Goal: Transaction & Acquisition: Obtain resource

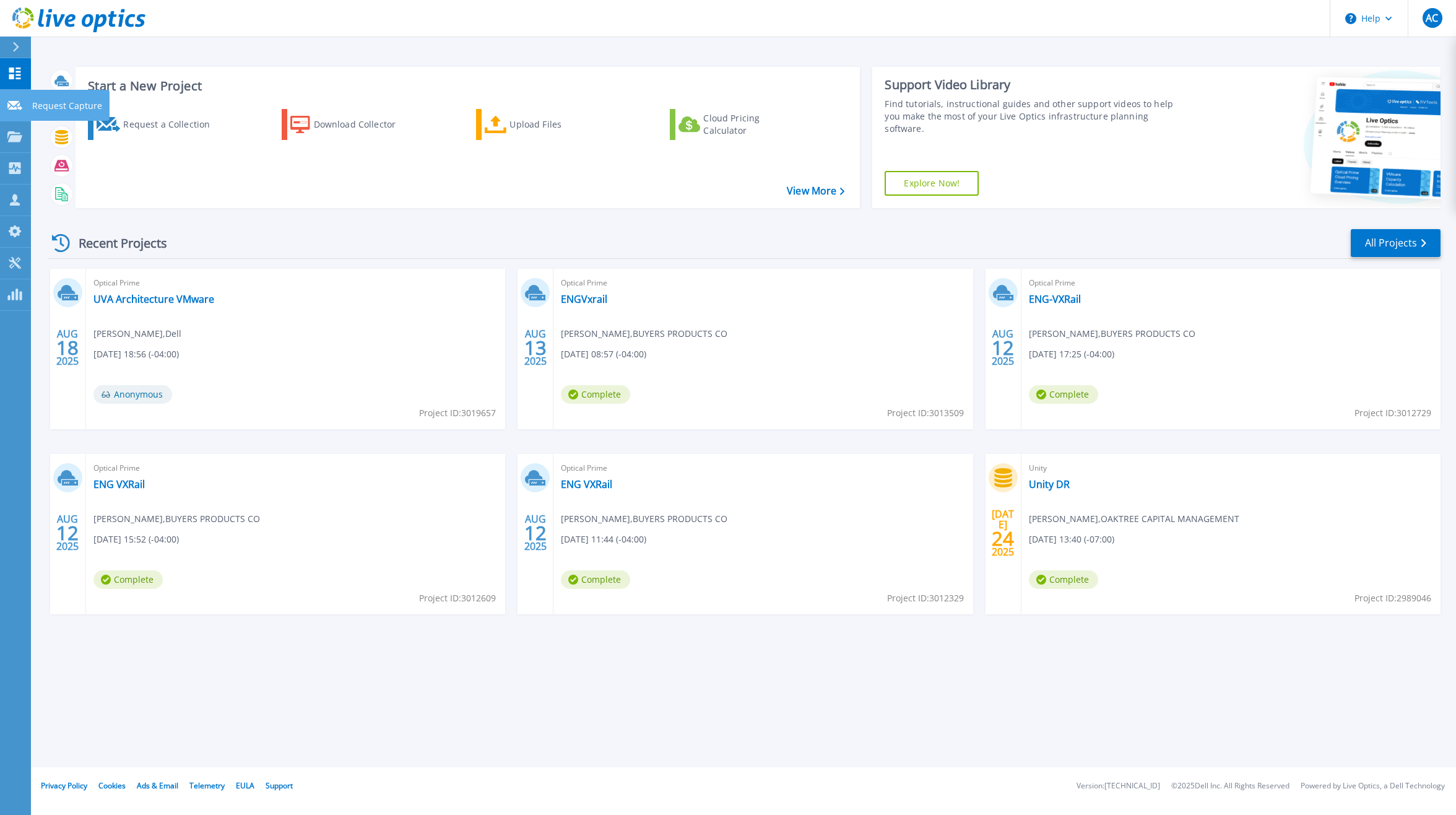
click at [66, 107] on p "Request Capture" at bounding box center [67, 105] width 70 height 32
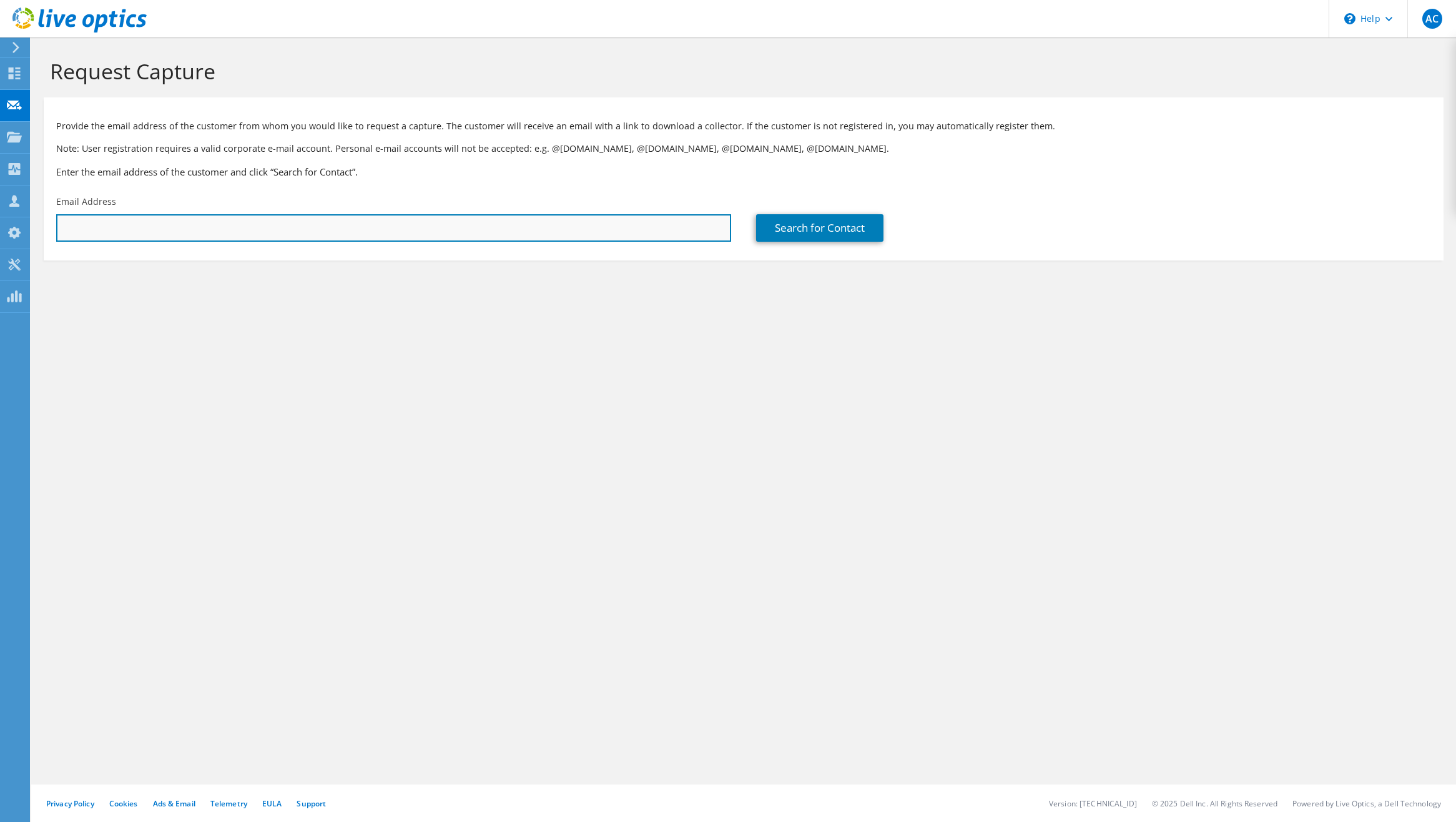
click at [215, 226] on input "text" at bounding box center [394, 228] width 675 height 28
type input "[PERSON_NAME][EMAIL_ADDRESS][DOMAIN_NAME]"
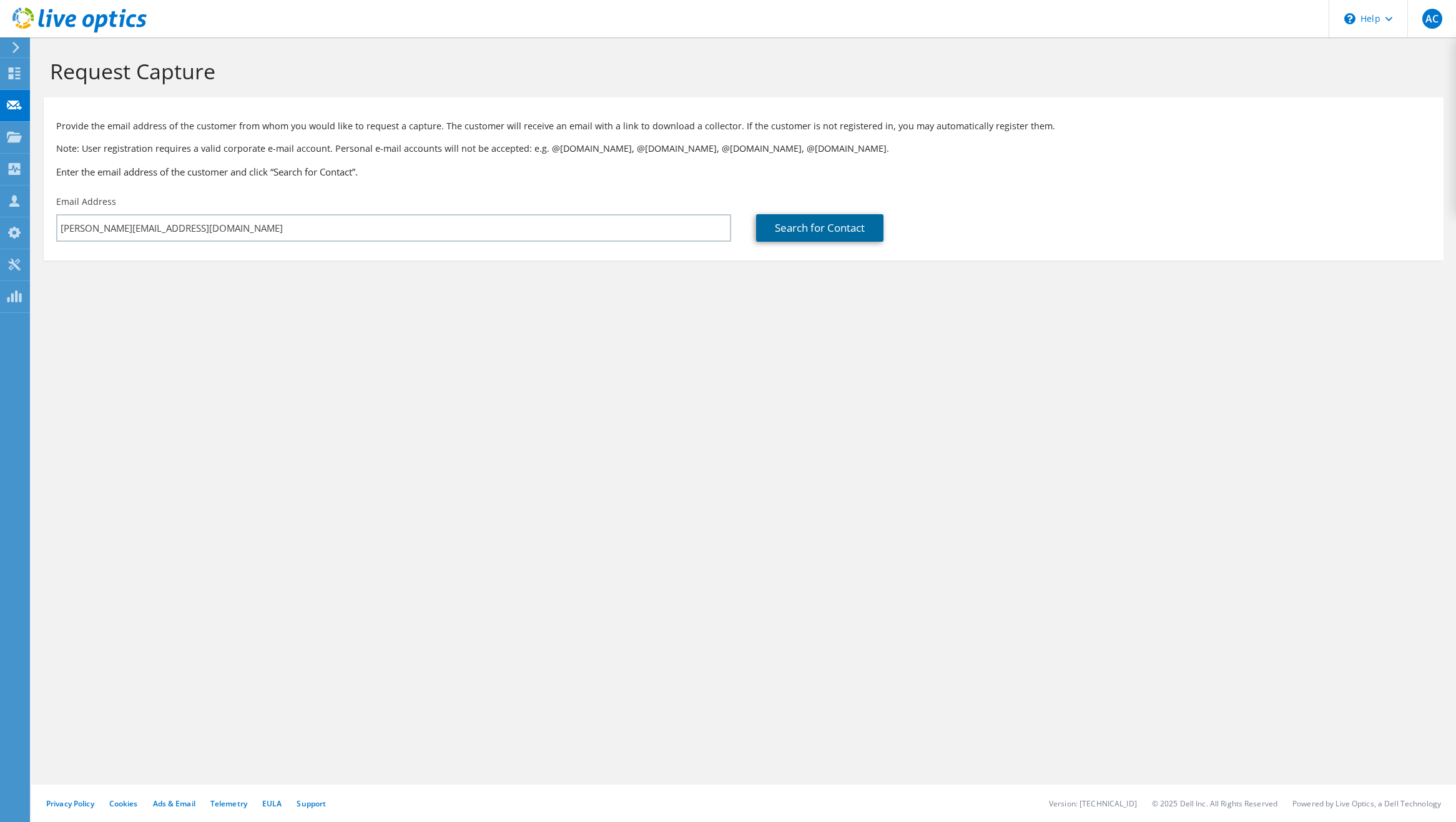
click at [802, 217] on link "Search for Contact" at bounding box center [819, 228] width 127 height 28
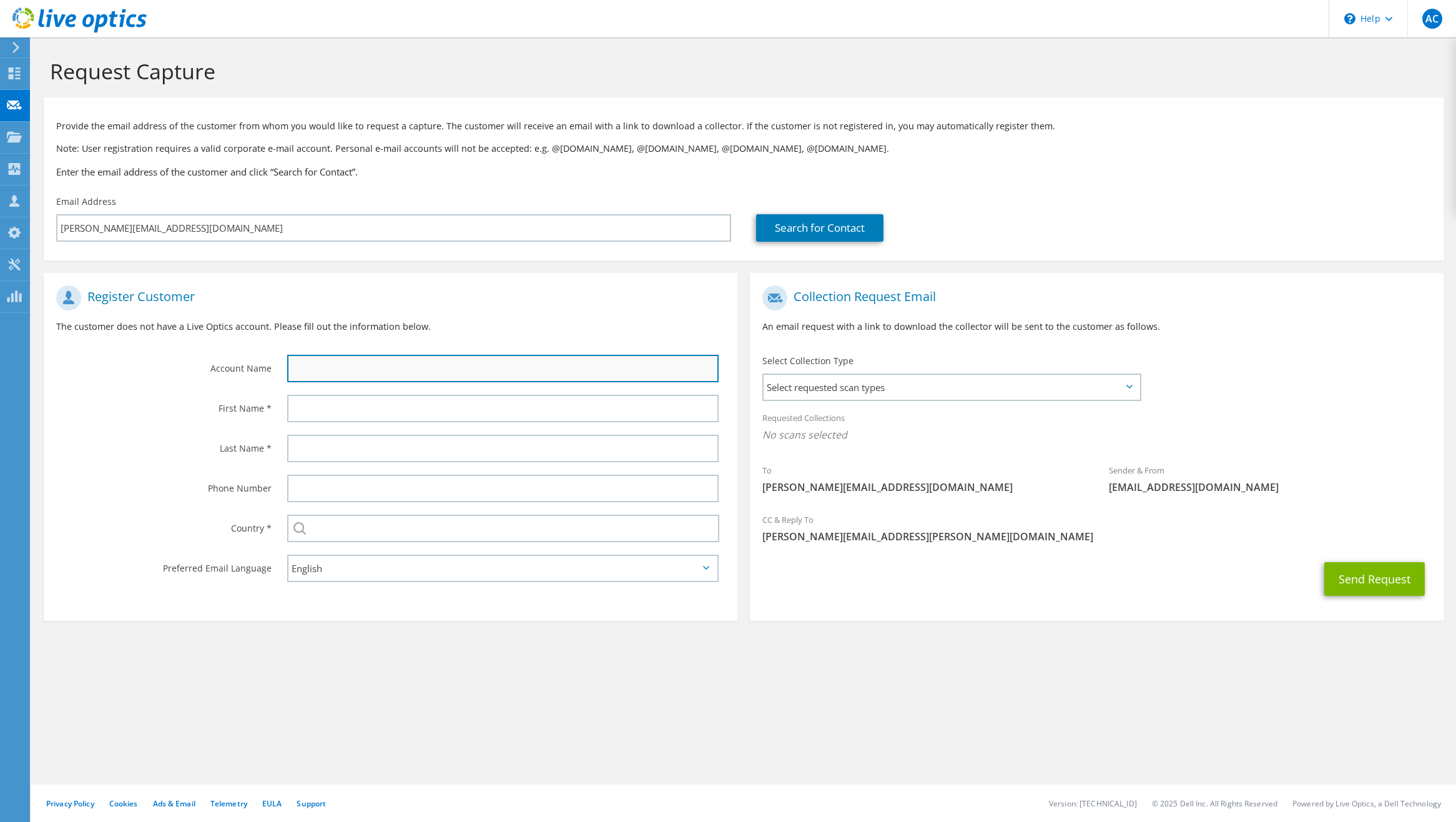
click at [318, 361] on input "text" at bounding box center [503, 369] width 432 height 28
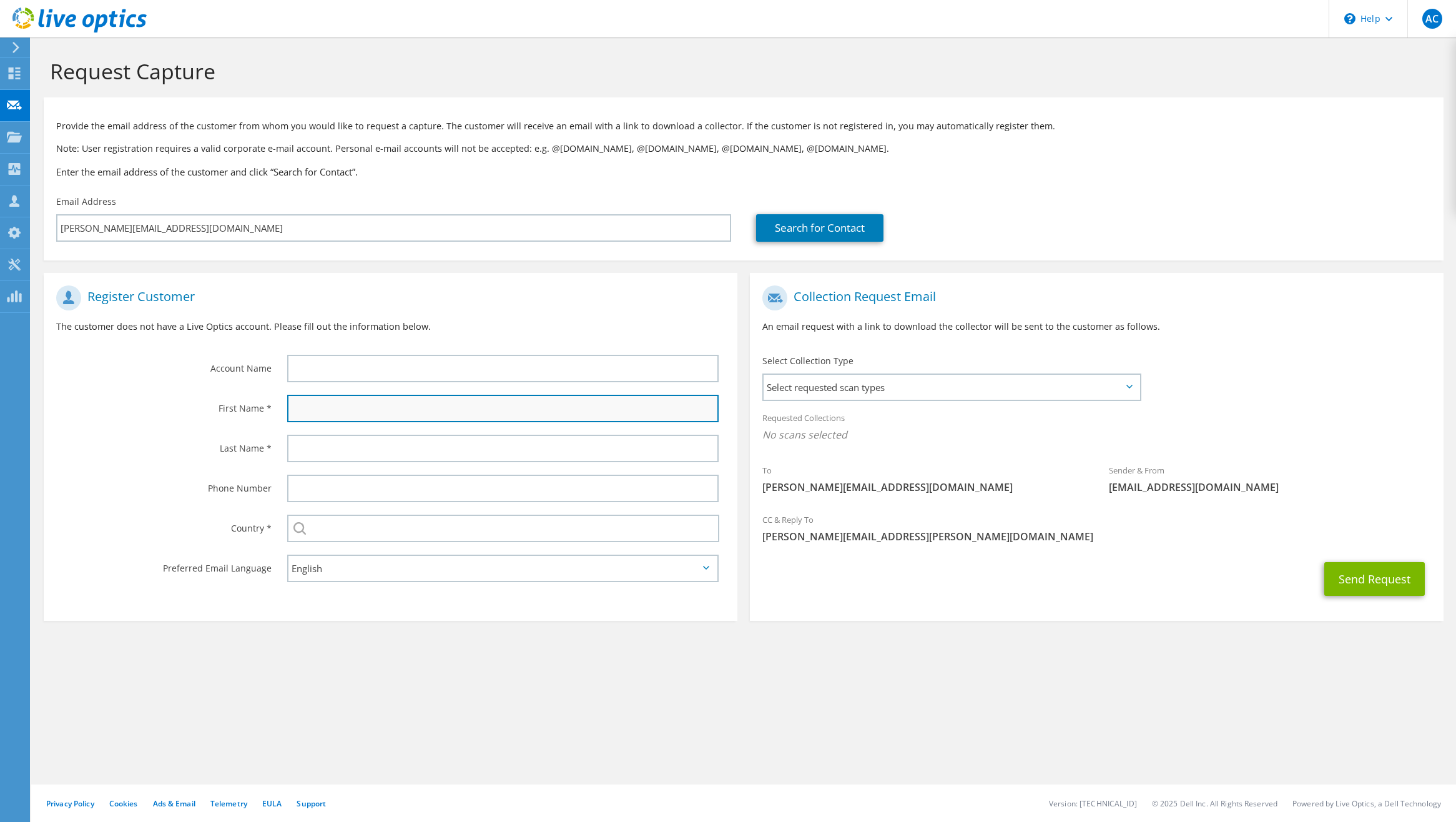
click at [312, 403] on input "text" at bounding box center [503, 408] width 432 height 28
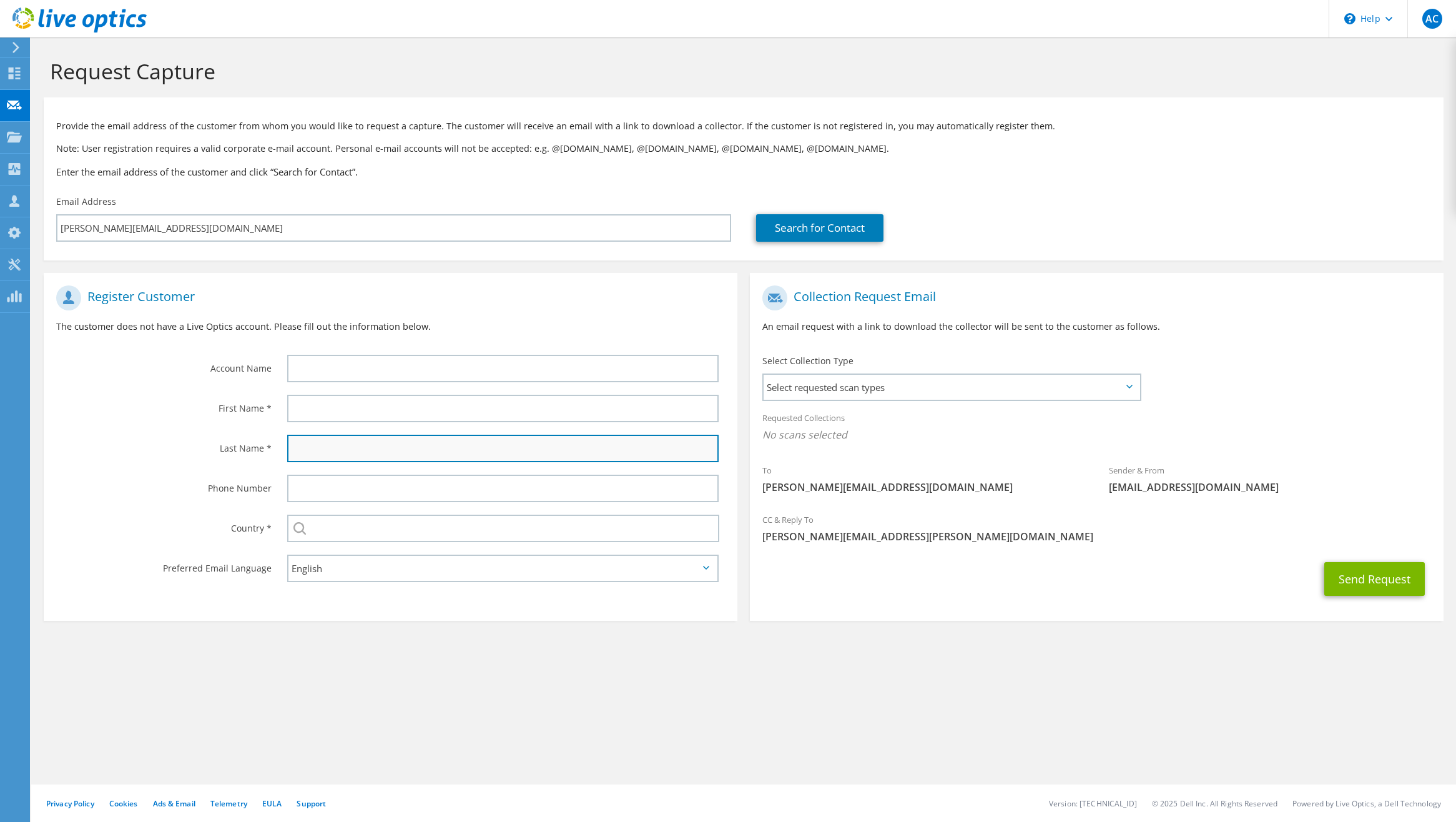
click at [314, 457] on input "text" at bounding box center [503, 448] width 432 height 28
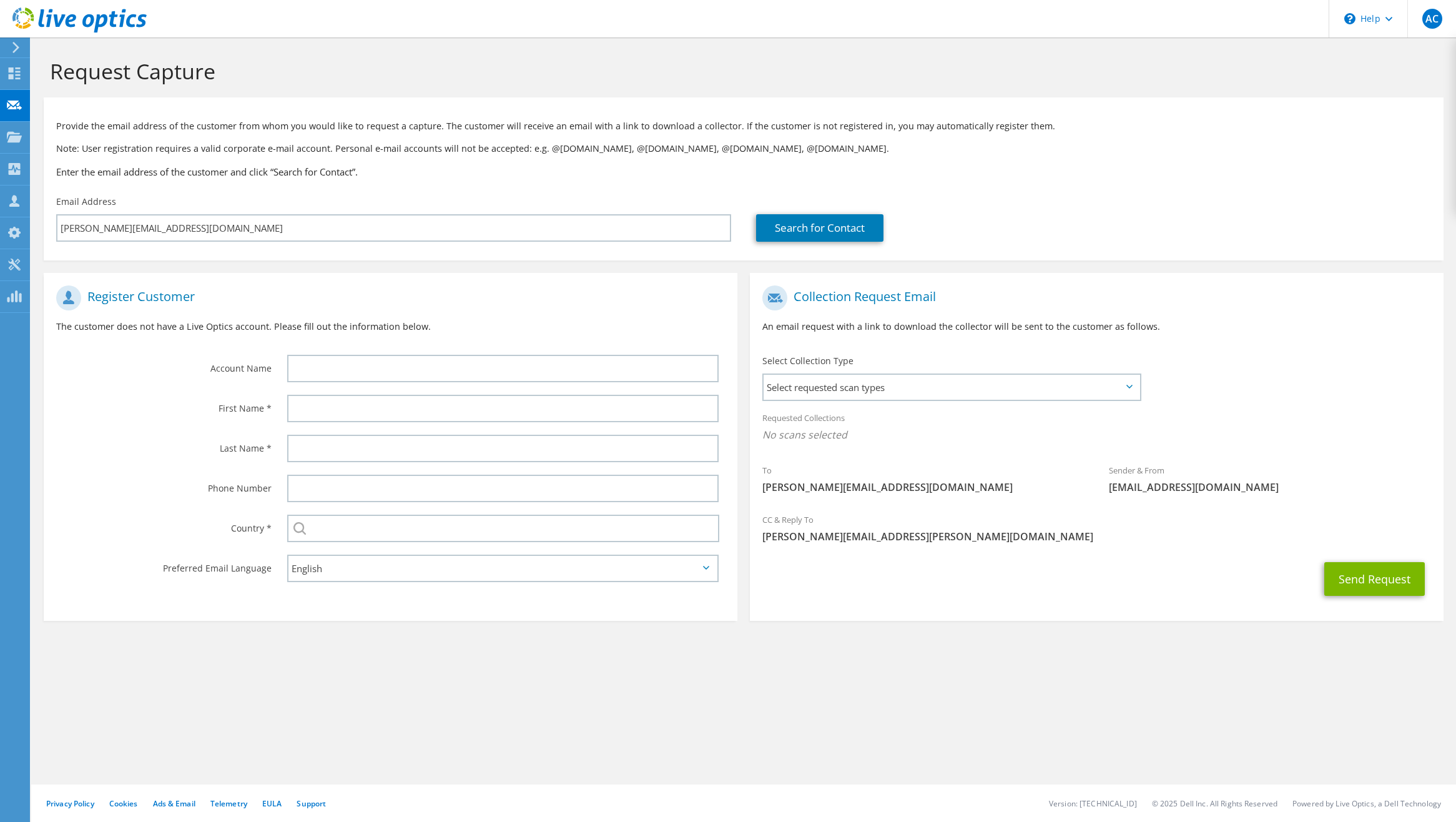
click at [882, 402] on div "Select Collection Type Select requested scan types Server Virtualization Optica…" at bounding box center [952, 376] width 405 height 56
click at [882, 387] on span "Select requested scan types" at bounding box center [951, 387] width 376 height 25
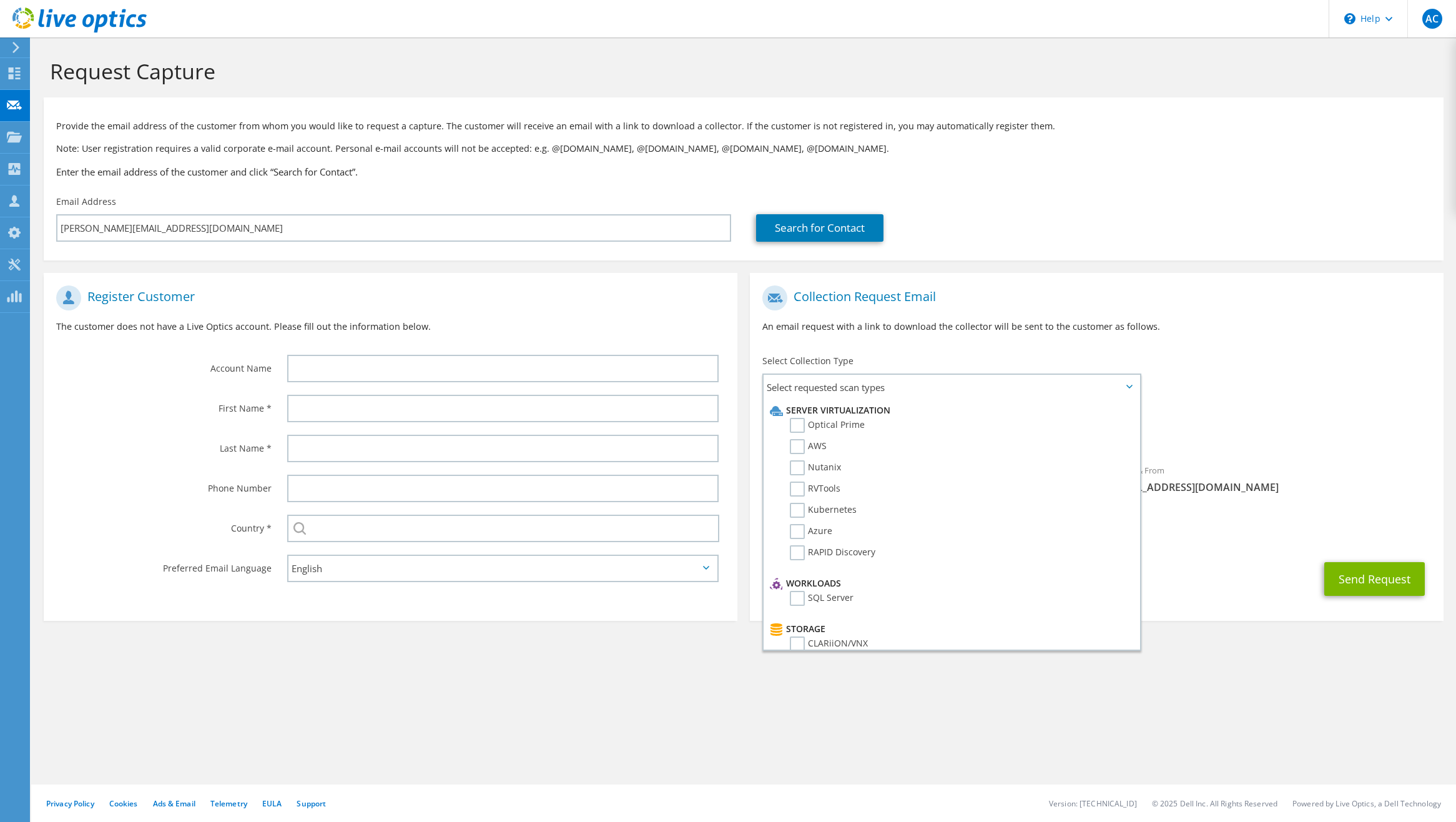
click at [1212, 403] on div "To [PERSON_NAME][EMAIL_ADDRESS][DOMAIN_NAME] Sender & From [EMAIL_ADDRESS][DOMA…" at bounding box center [1097, 393] width 693 height 227
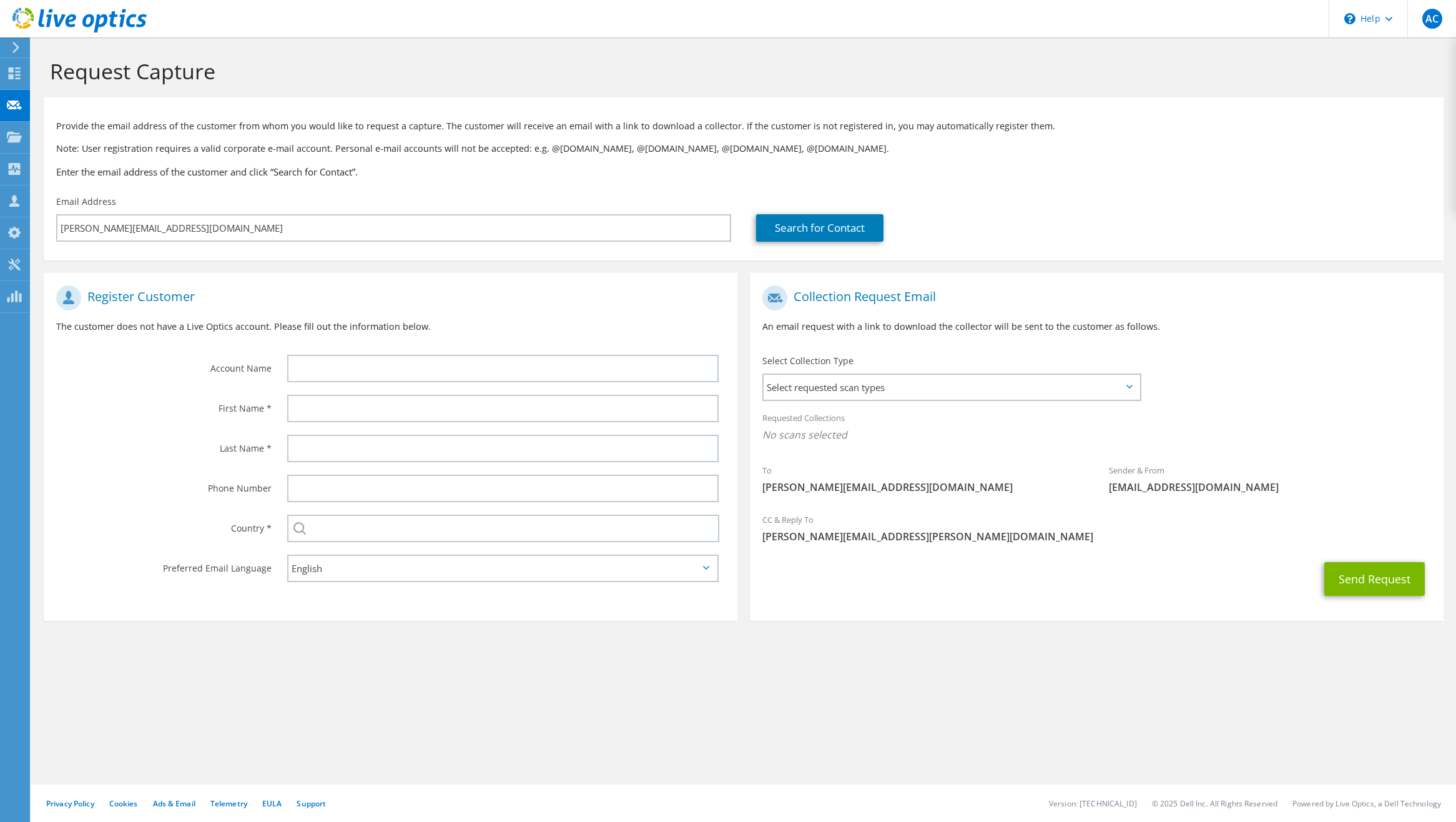
click at [359, 302] on h1 "Register Customer" at bounding box center [387, 297] width 663 height 25
drag, startPoint x: 13, startPoint y: 143, endPoint x: 46, endPoint y: 143, distance: 33.0
click at [13, 143] on div at bounding box center [14, 138] width 15 height 14
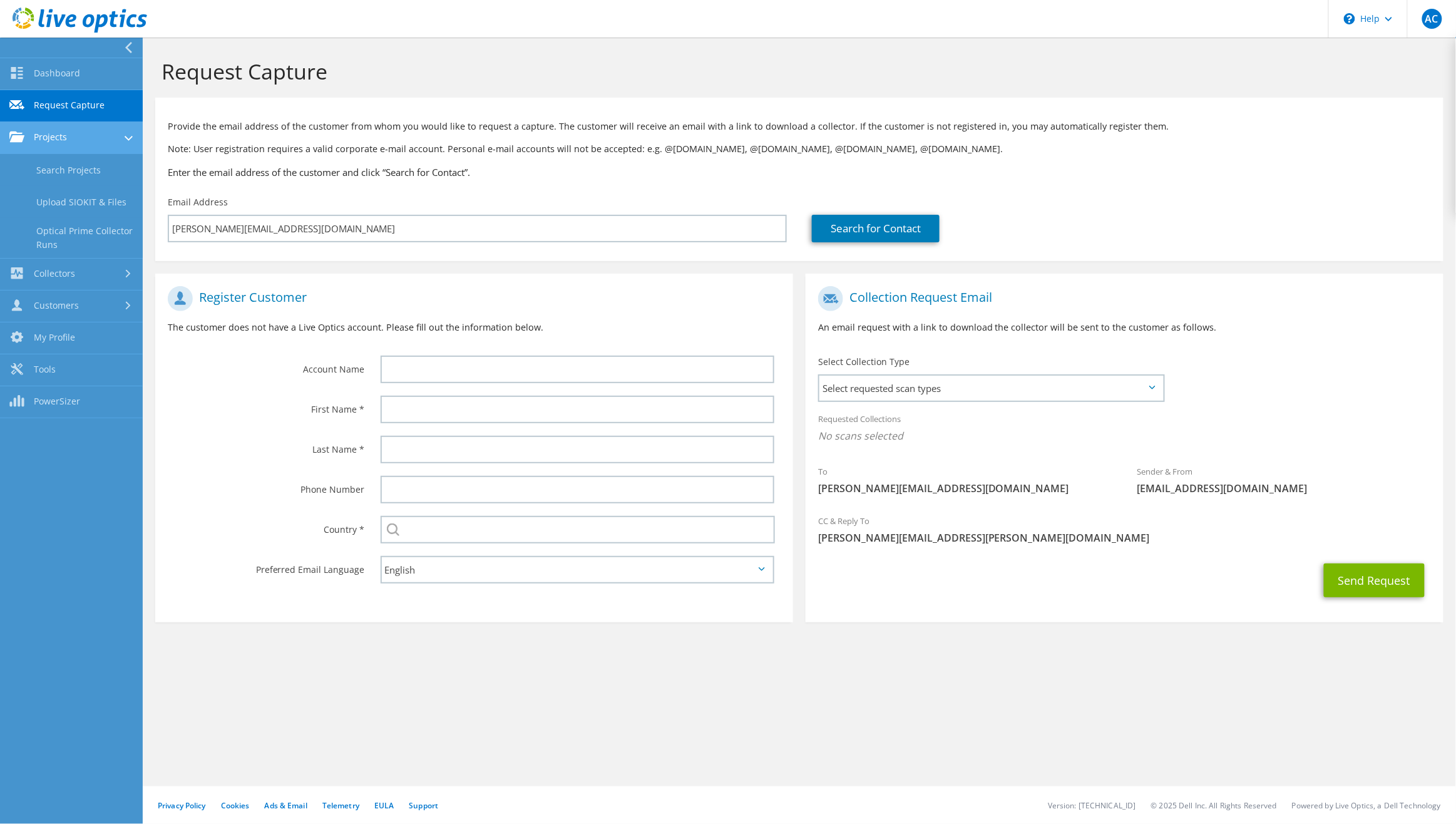
click at [91, 139] on link "Projects" at bounding box center [71, 138] width 143 height 32
click at [78, 73] on link "Dashboard" at bounding box center [71, 74] width 143 height 32
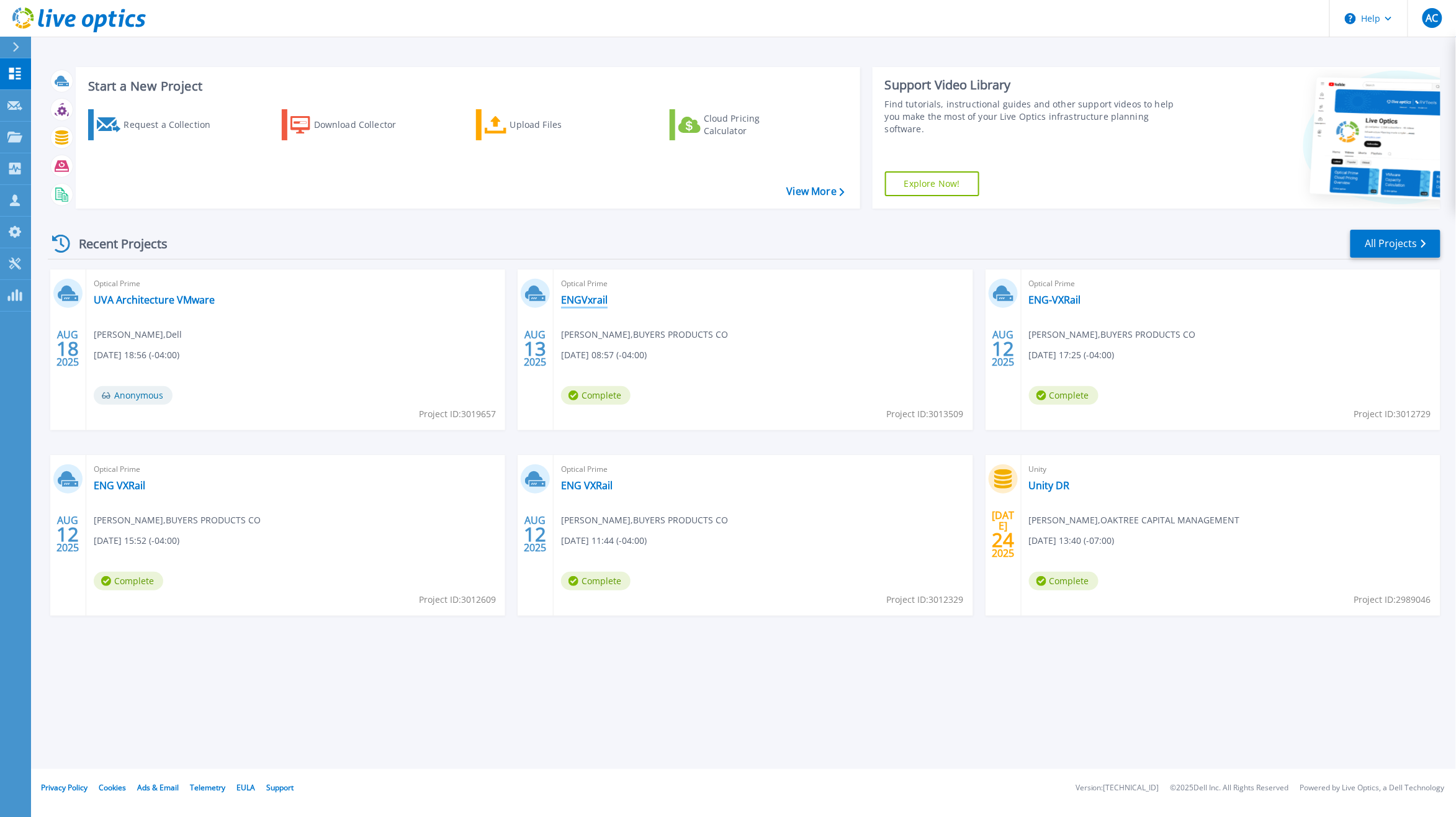
click at [576, 303] on link "ENGVxrail" at bounding box center [584, 300] width 46 height 13
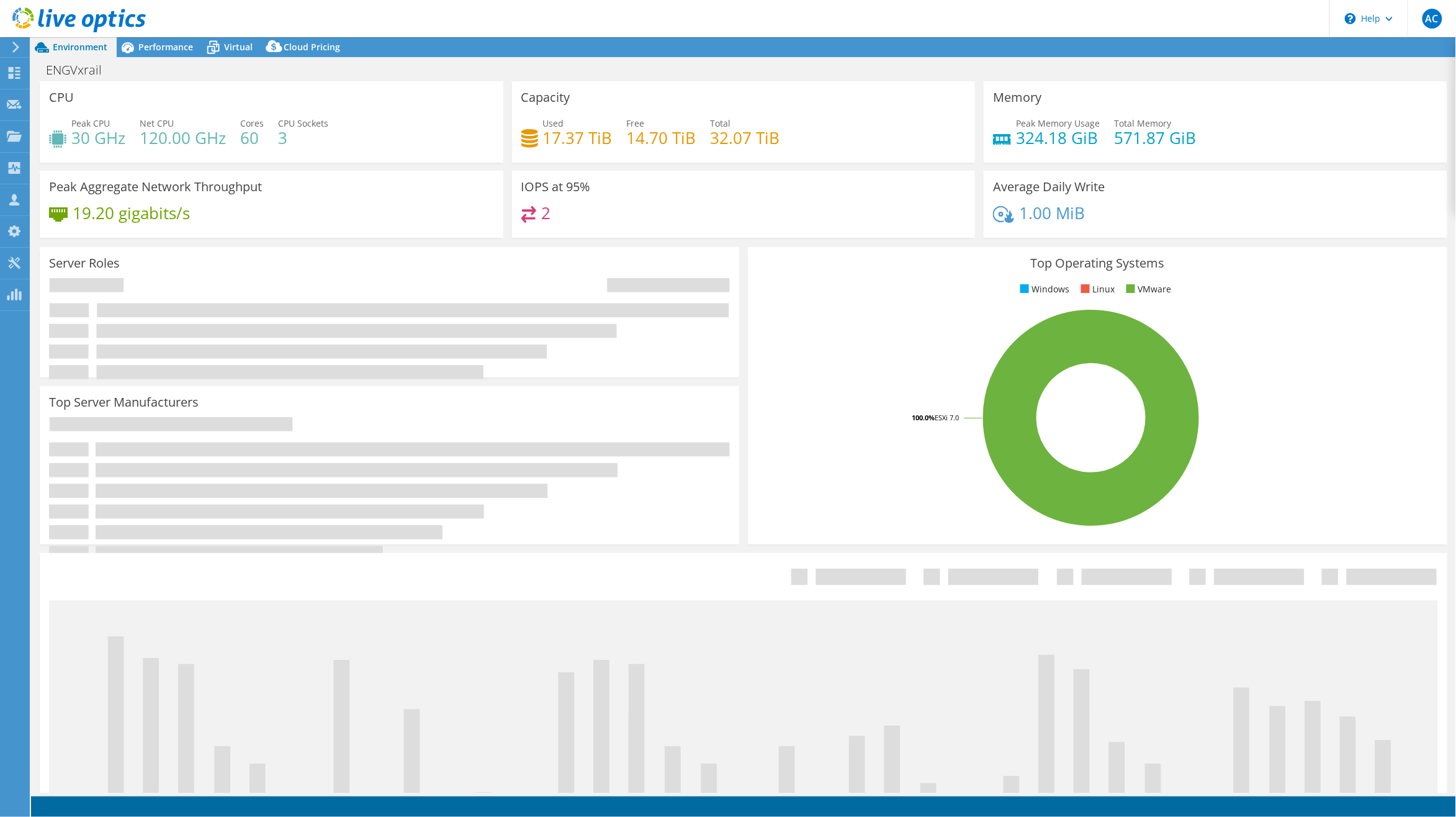
select select "USD"
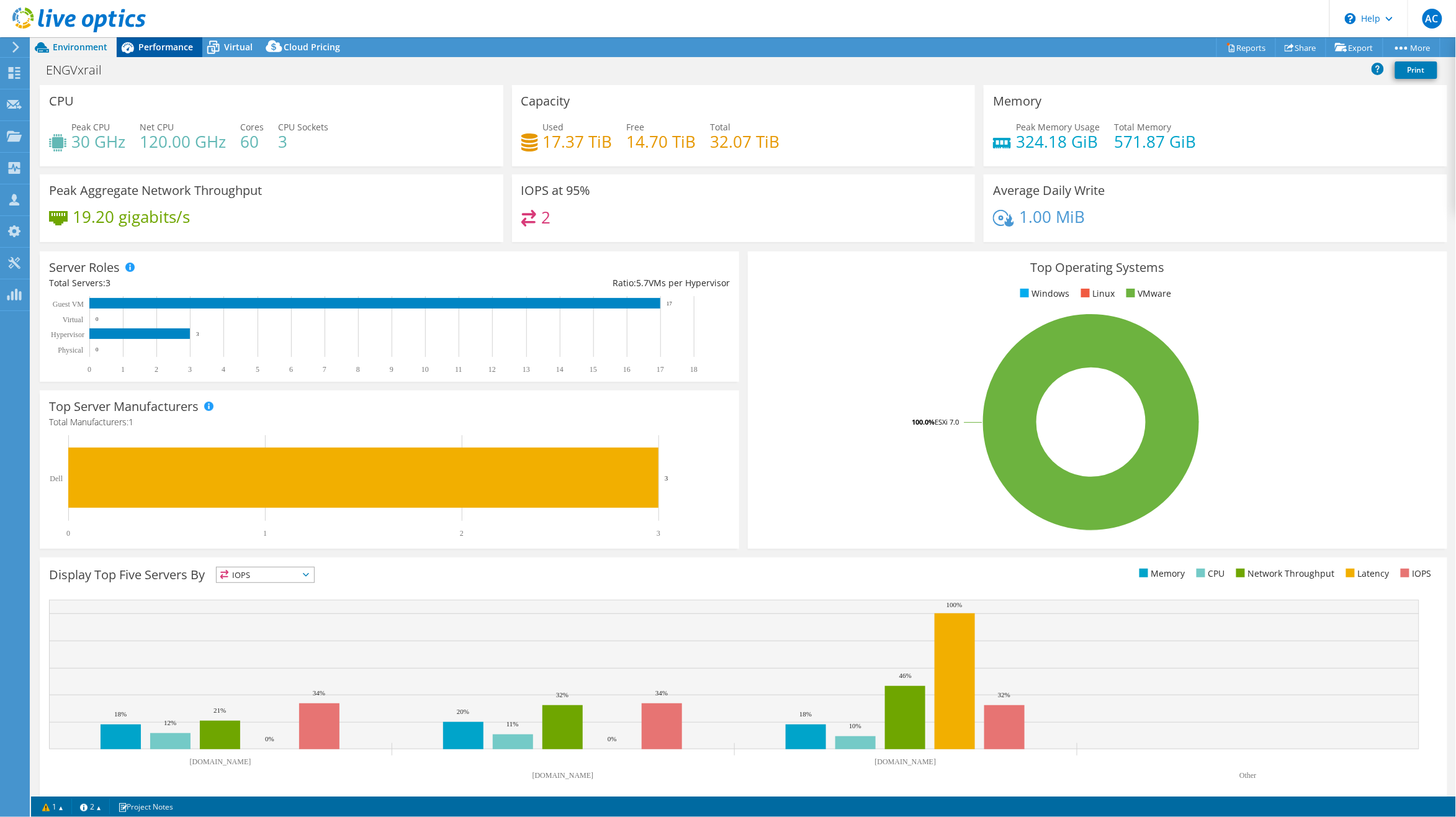
click at [179, 42] on span "Performance" at bounding box center [165, 47] width 55 height 12
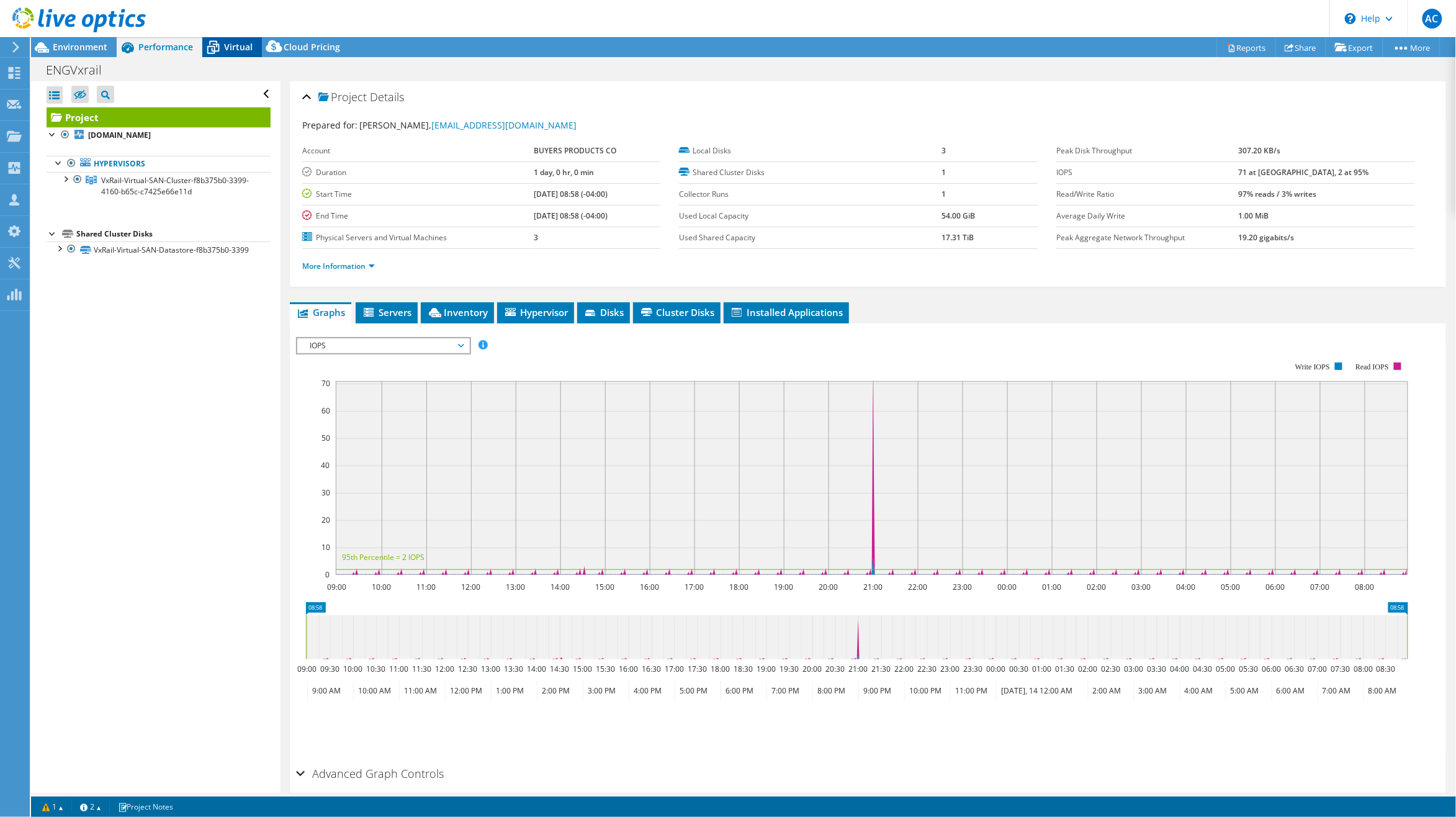
click at [239, 46] on span "Virtual" at bounding box center [238, 47] width 28 height 12
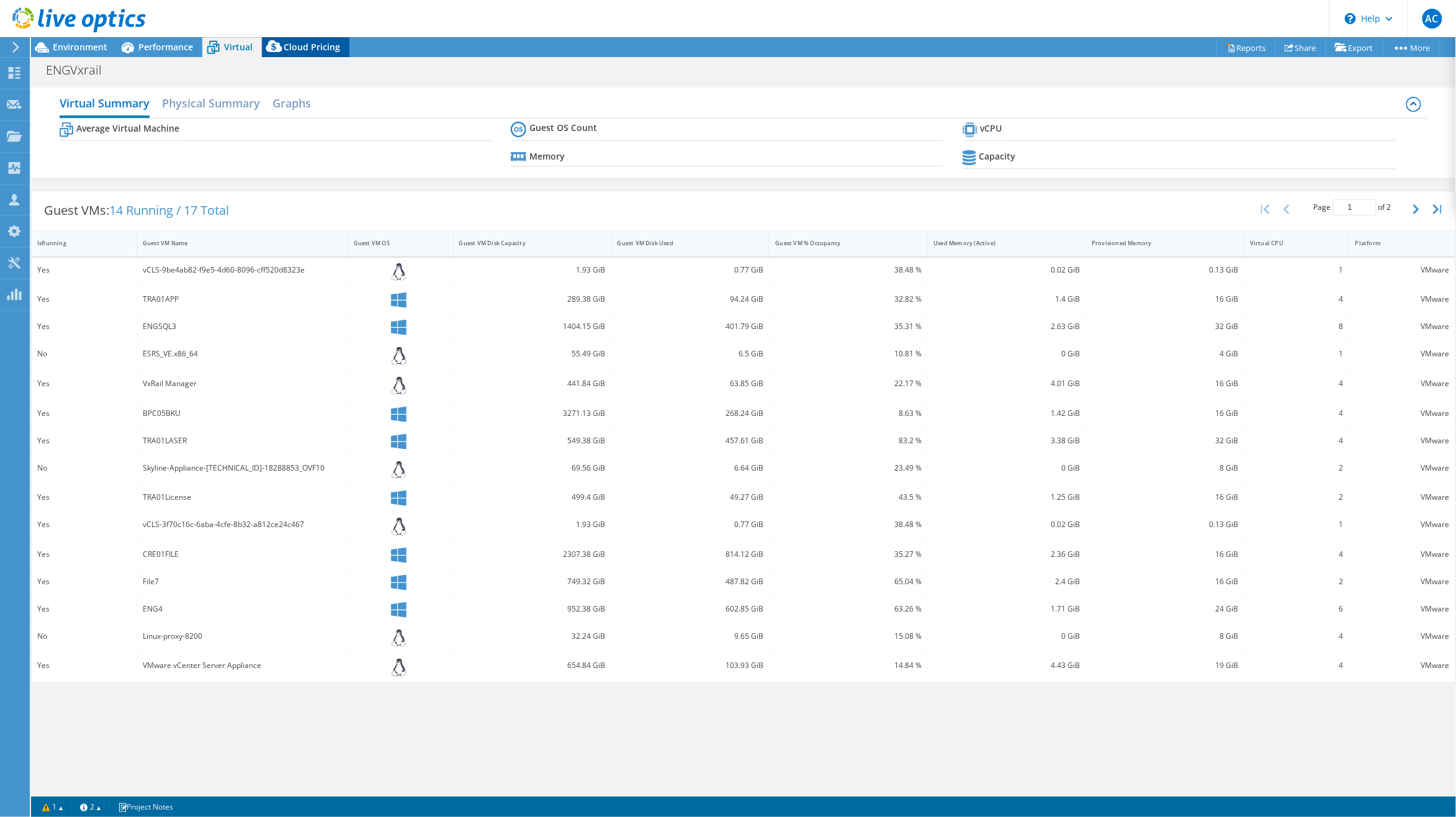
click at [309, 47] on span "Cloud Pricing" at bounding box center [312, 47] width 57 height 12
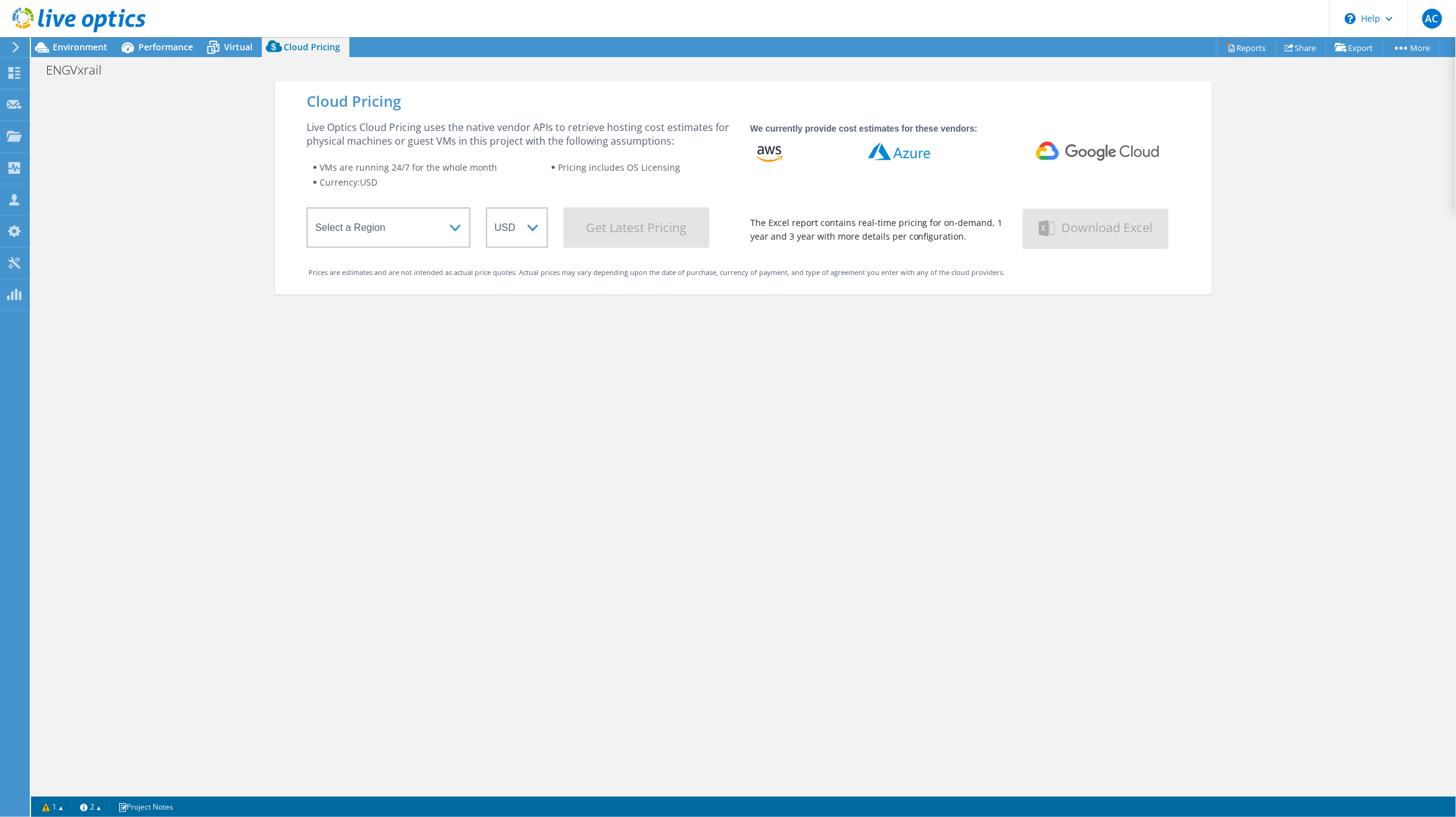
click at [88, 41] on div at bounding box center [73, 21] width 146 height 42
click at [95, 45] on span "Environment" at bounding box center [80, 47] width 55 height 12
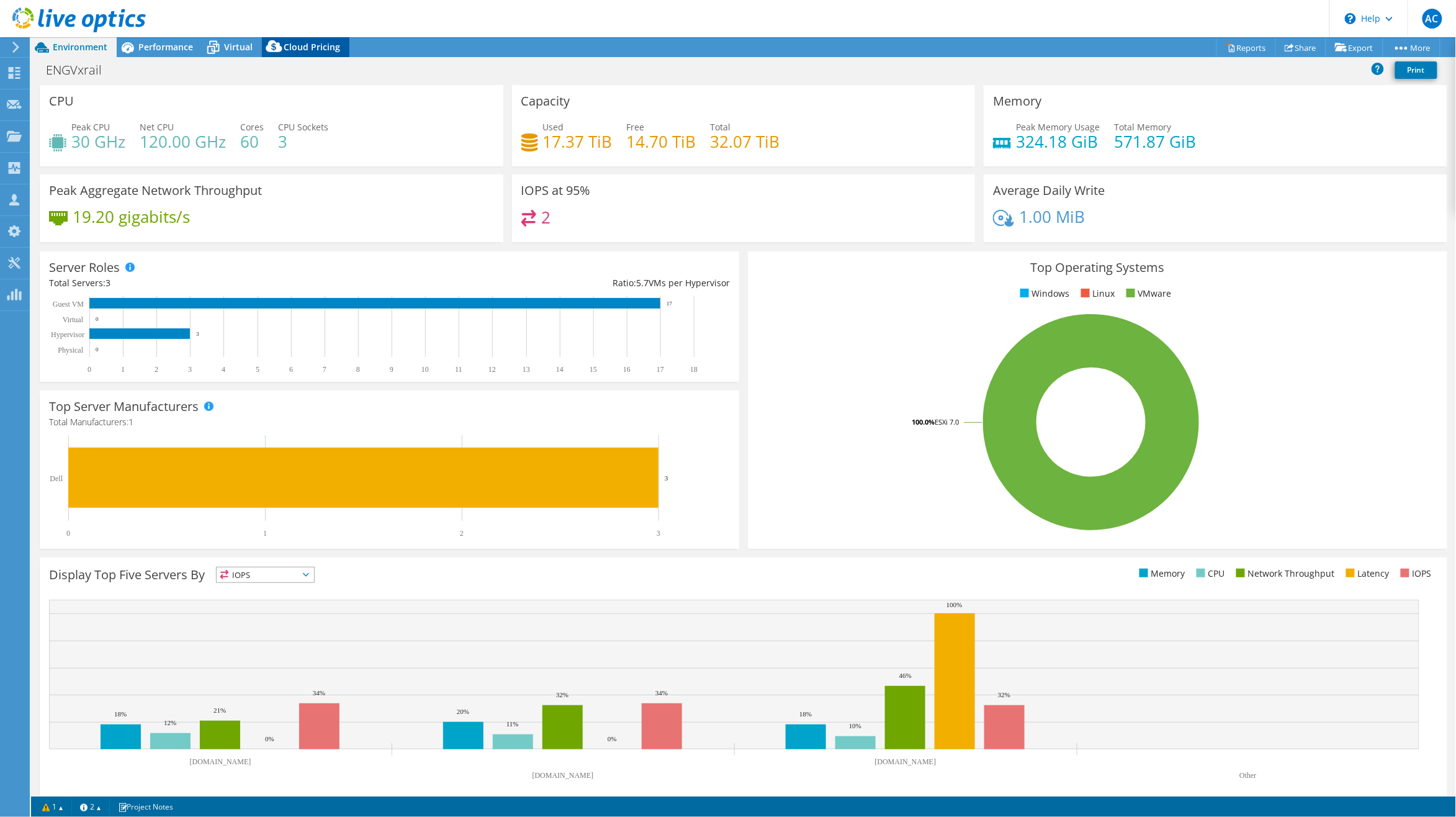
click at [293, 49] on span "Cloud Pricing" at bounding box center [312, 47] width 57 height 12
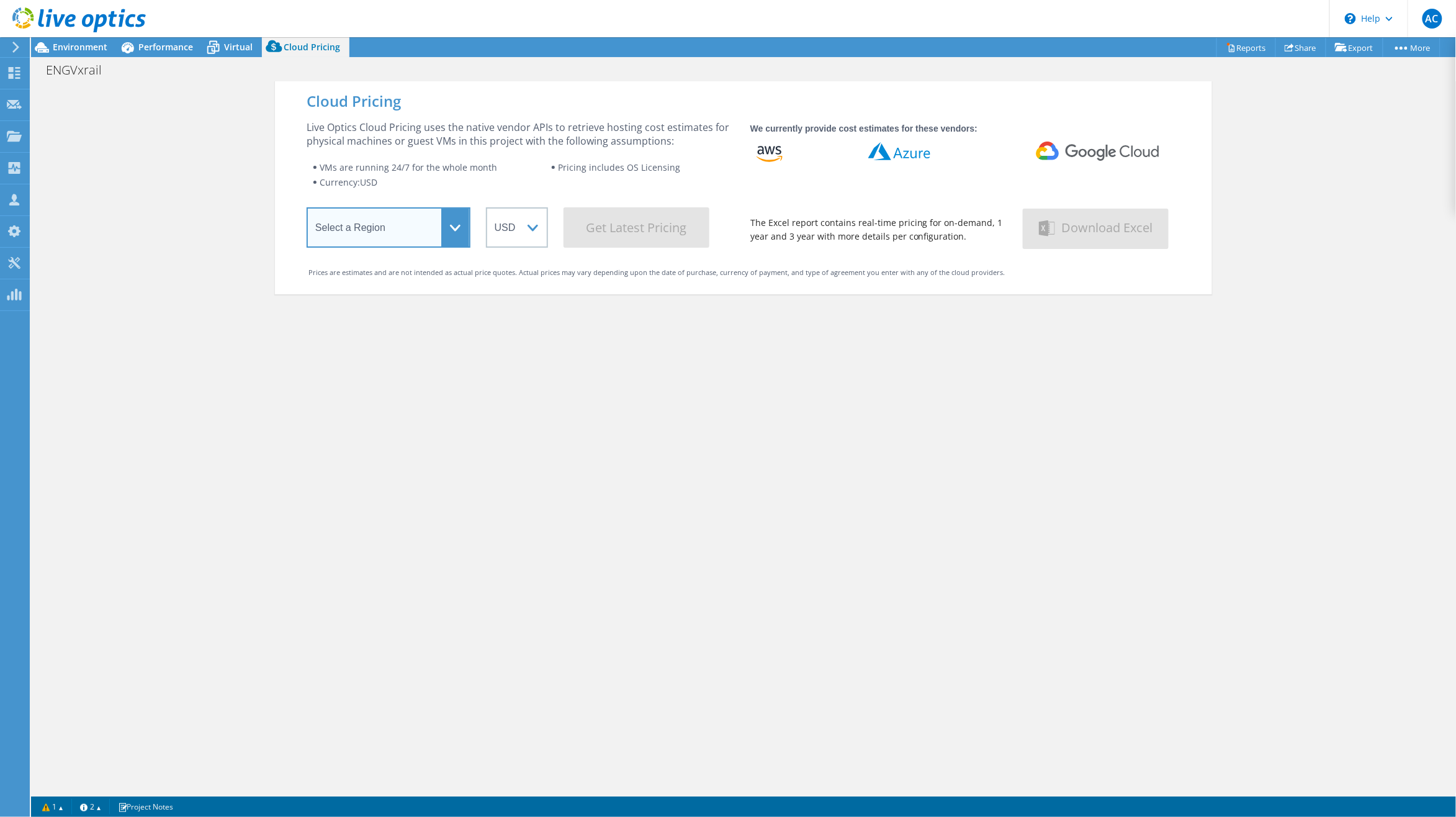
click at [448, 226] on select "Select a Region Asia Pacific (Hong Kong) Asia Pacific (Mumbai) Asia Pacific (Se…" at bounding box center [388, 227] width 164 height 40
select select "USEast"
click at [306, 210] on select "Select a Region Asia Pacific (Hong Kong) Asia Pacific (Mumbai) Asia Pacific (Se…" at bounding box center [388, 227] width 164 height 40
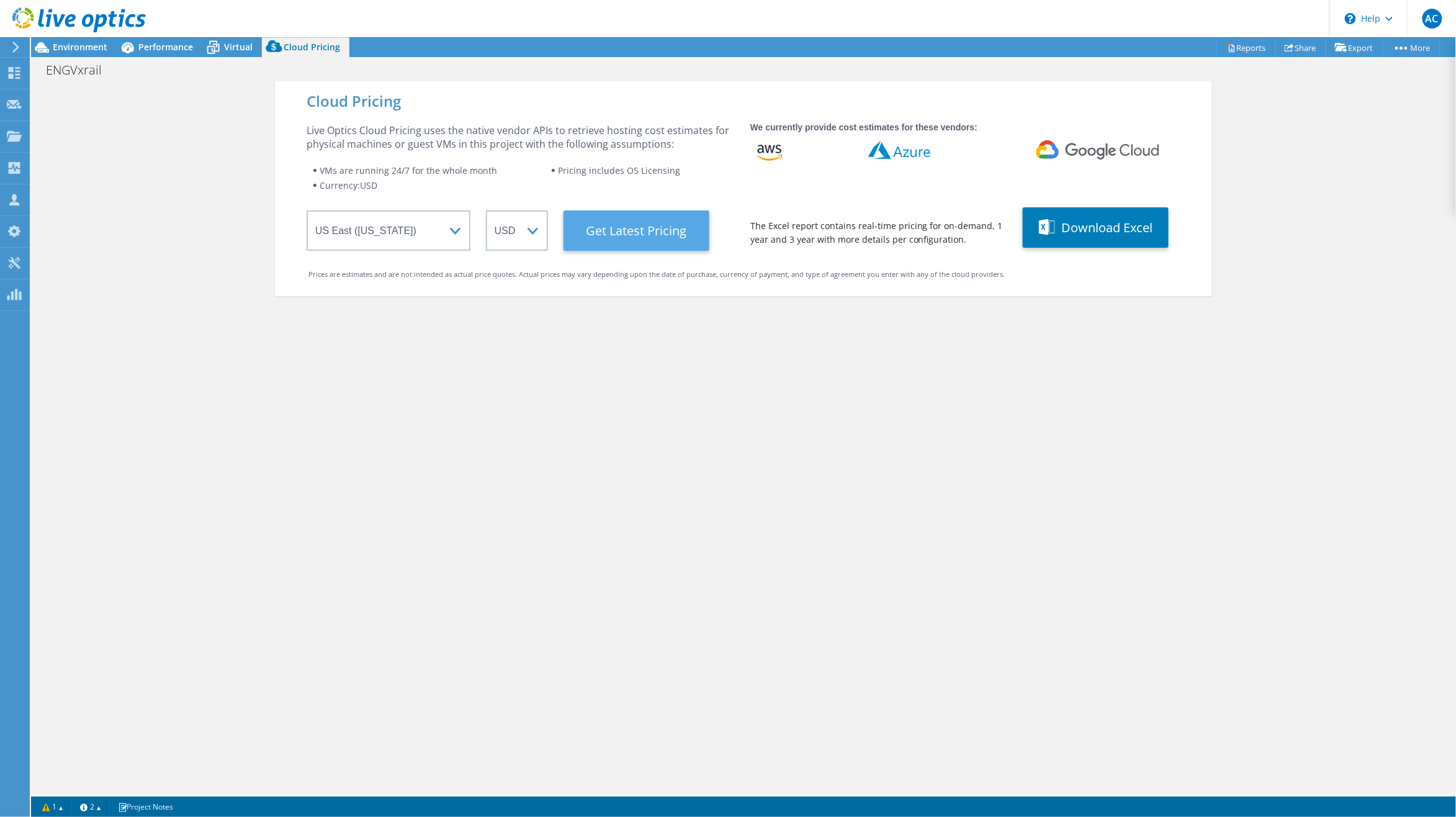
click at [642, 229] on Latest "Get Latest Pricing" at bounding box center [636, 230] width 146 height 40
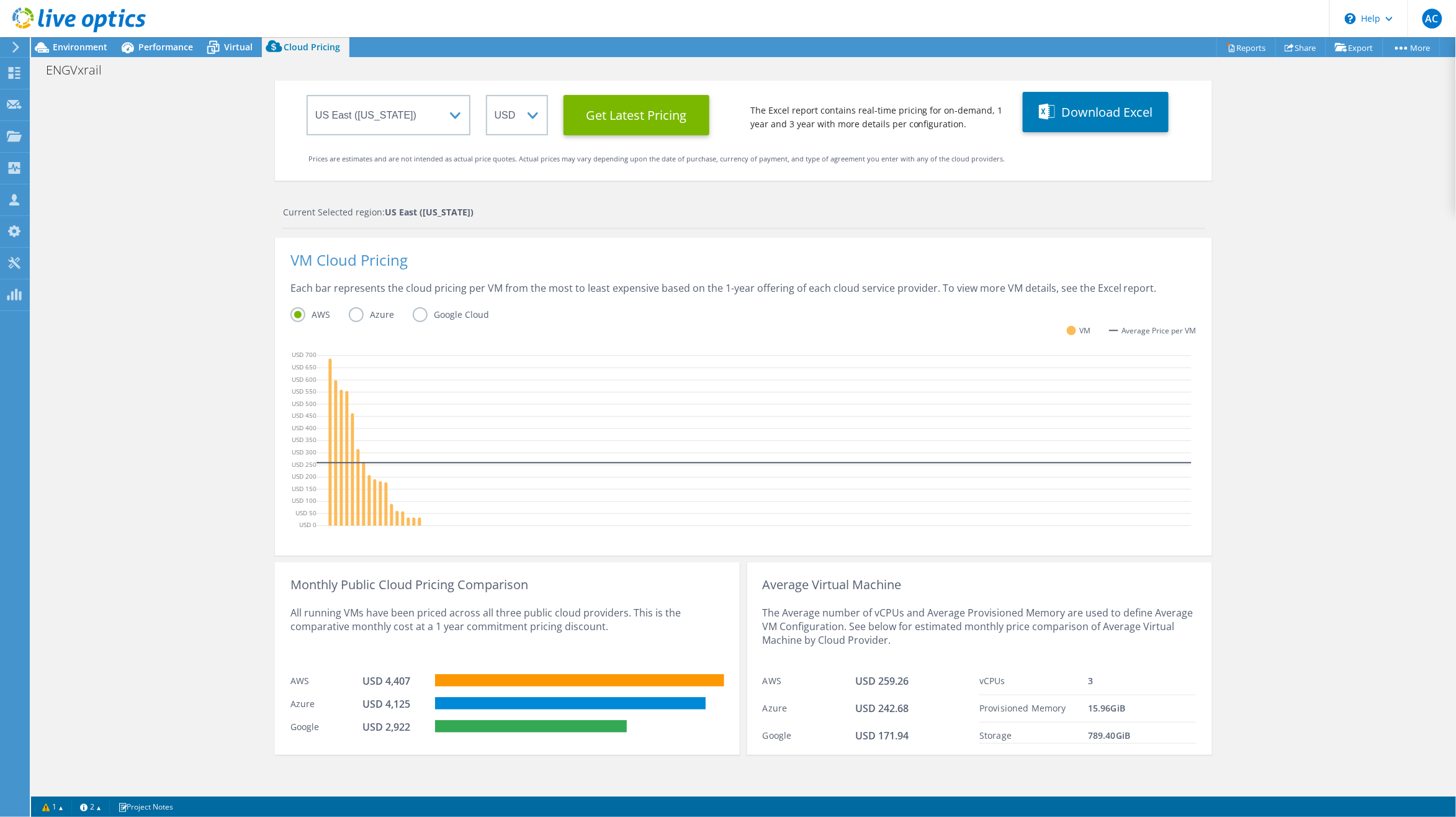
scroll to position [117, 0]
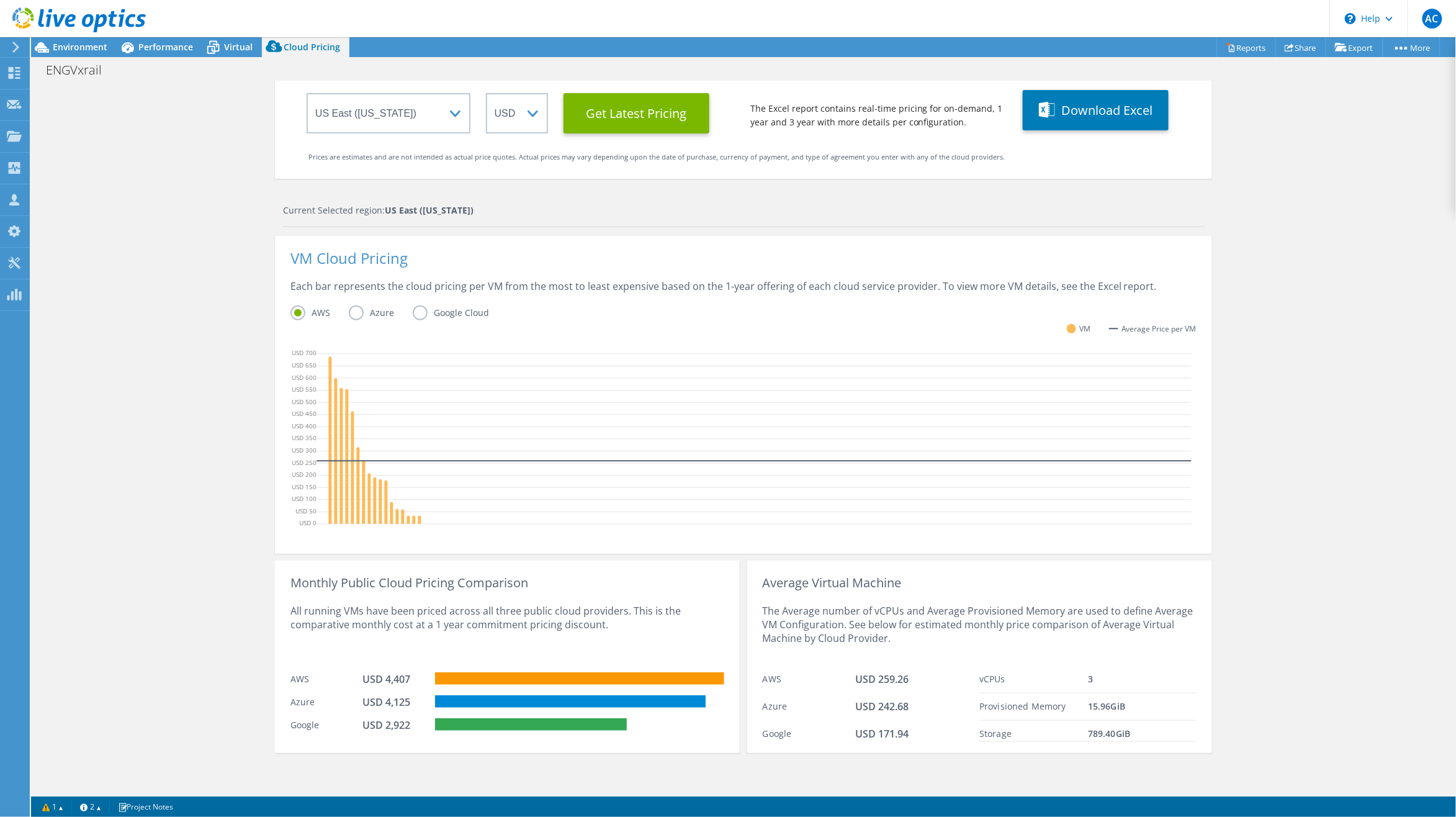
drag, startPoint x: 910, startPoint y: 651, endPoint x: 899, endPoint y: 641, distance: 14.9
click at [913, 652] on div "The Average number of vCPUs and Average Provisioned Memory are used to define A…" at bounding box center [979, 628] width 434 height 76
drag, startPoint x: 135, startPoint y: 360, endPoint x: 144, endPoint y: 274, distance: 86.5
click at [135, 360] on div "Cloud Pricing Live Optics Cloud Pricing uses the native vendor APIs to retrieve…" at bounding box center [744, 378] width 1425 height 828
click at [82, 50] on span "Environment" at bounding box center [80, 47] width 55 height 12
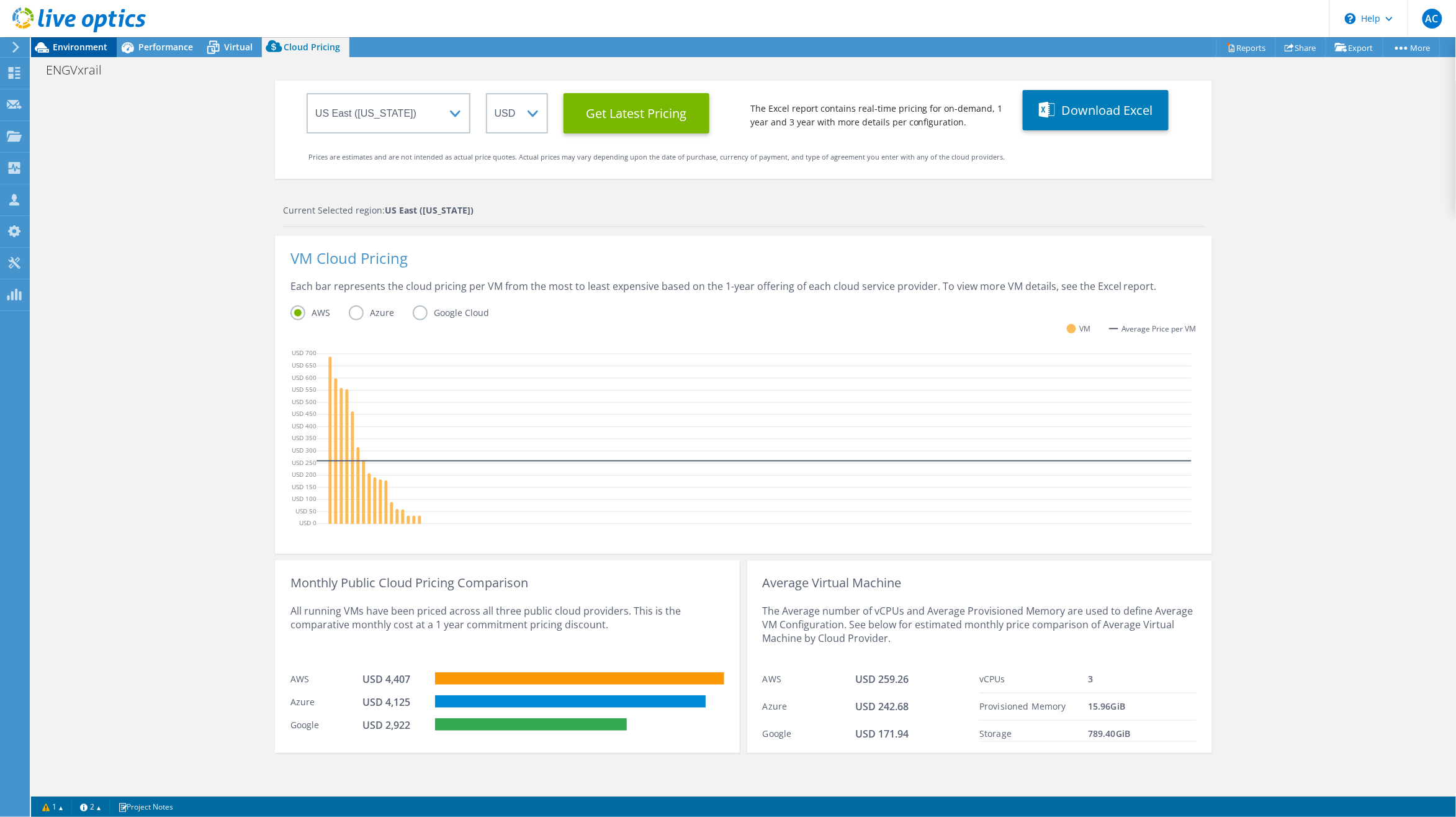
scroll to position [11, 0]
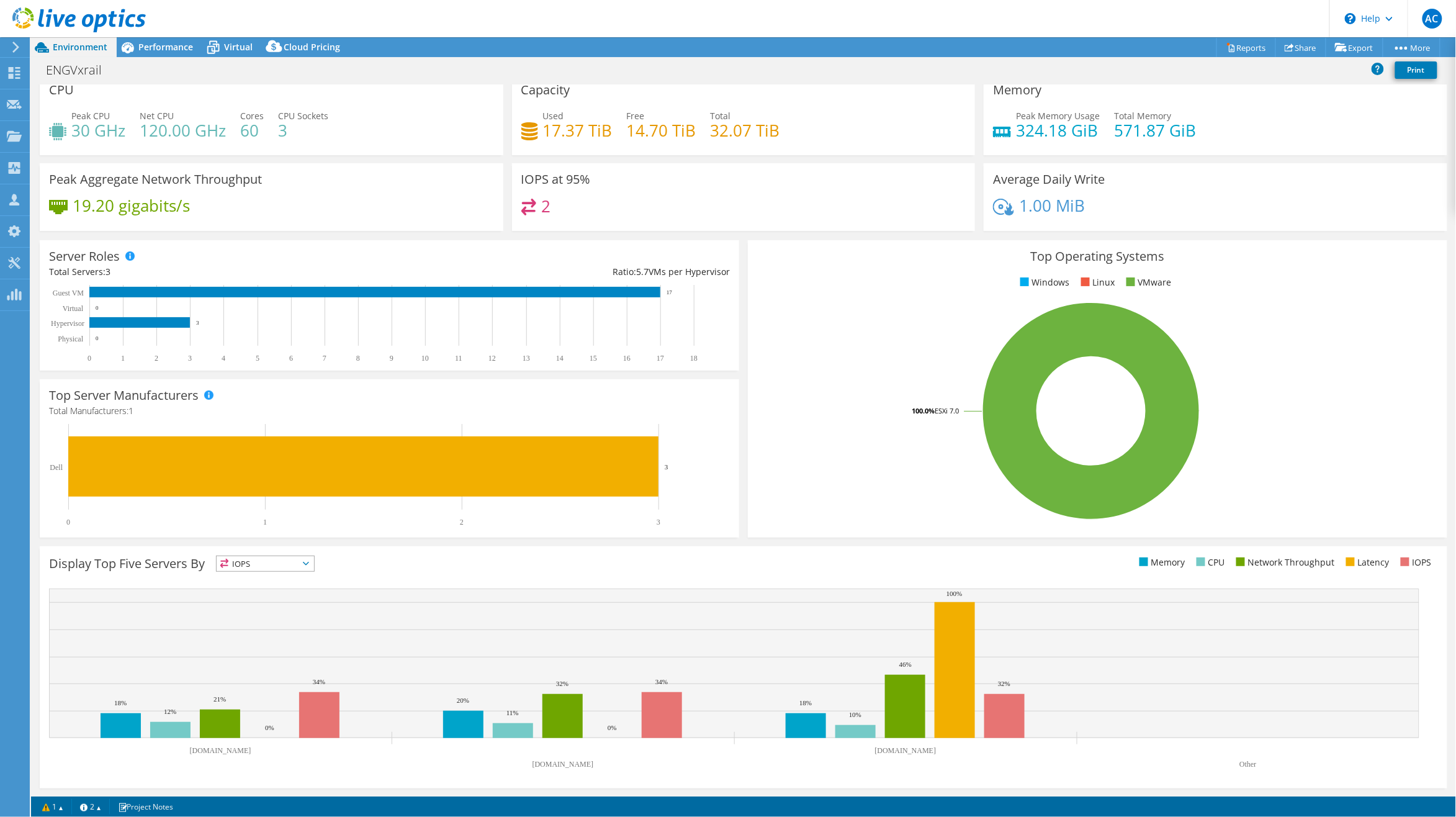
click at [324, 244] on div "Server Roles Physical Servers represent bare metal servers that were targets of…" at bounding box center [389, 305] width 700 height 130
